Goal: Transaction & Acquisition: Purchase product/service

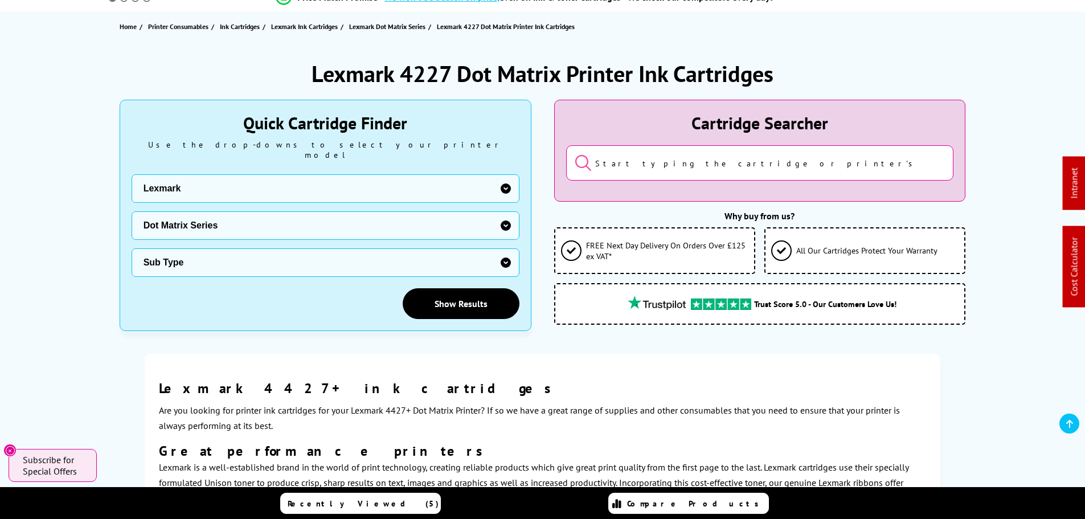
scroll to position [114, 0]
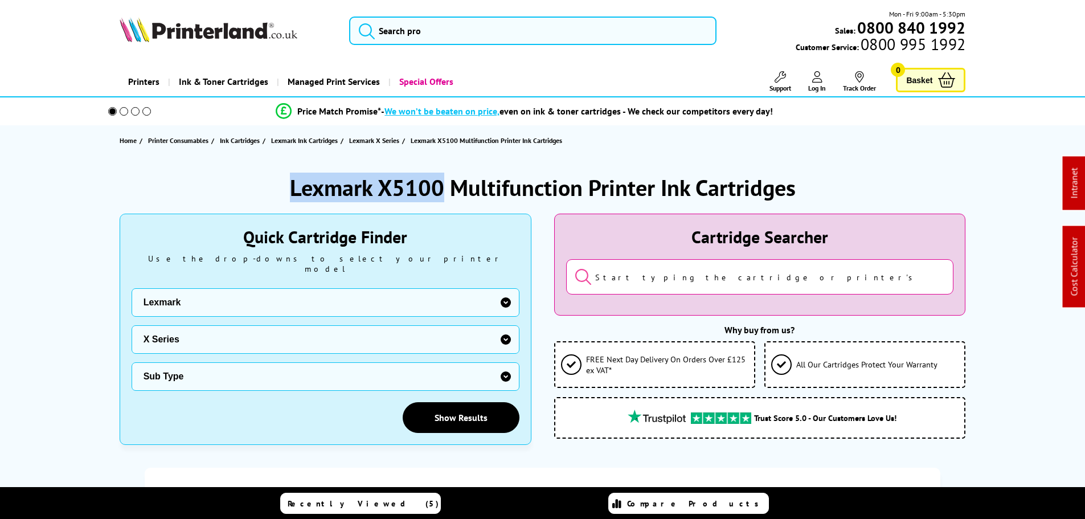
drag, startPoint x: 446, startPoint y: 181, endPoint x: 173, endPoint y: 102, distance: 284.4
click at [227, 181] on div "Lexmark X5100 Multifunction Printer Ink Cartridges" at bounding box center [543, 188] width 846 height 30
copy h1 "Lexmark X5100"
